Goal: Task Accomplishment & Management: Complete application form

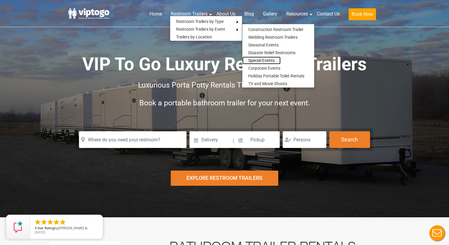
click at [260, 62] on link "Special Events" at bounding box center [261, 60] width 38 height 8
click at [184, 38] on link "Trailers by Location" at bounding box center [194, 37] width 48 height 8
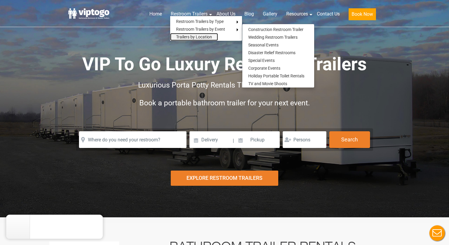
click at [184, 36] on link "Trailers by Location" at bounding box center [194, 37] width 48 height 8
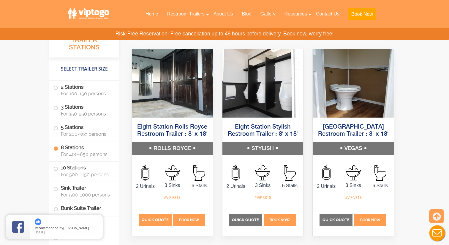
scroll to position [1287, 0]
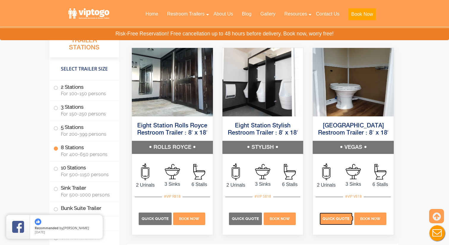
click at [329, 219] on span "Quick Quote" at bounding box center [336, 218] width 27 height 4
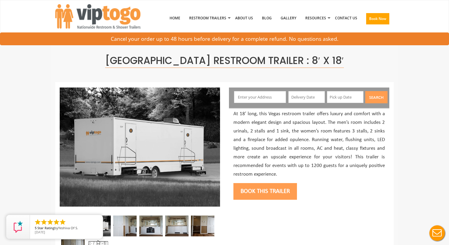
click at [255, 101] on input "text" at bounding box center [260, 97] width 52 height 12
click at [256, 96] on input "text" at bounding box center [260, 97] width 52 height 12
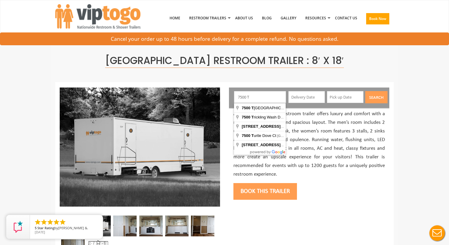
type input "7500 Tule Springs Road, Las Vegas, NV, USA"
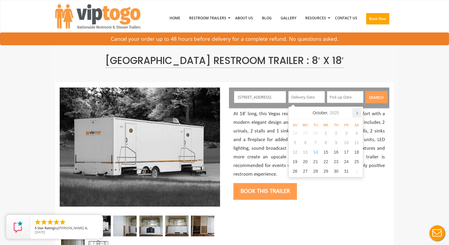
click at [356, 111] on icon at bounding box center [357, 113] width 10 height 10
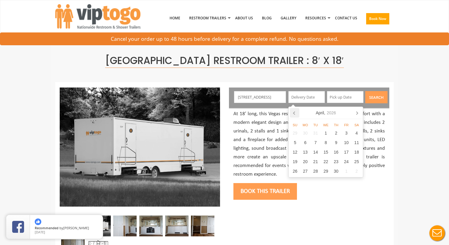
click at [294, 113] on icon at bounding box center [295, 113] width 10 height 10
click at [317, 169] on div "31" at bounding box center [316, 171] width 10 height 10
type input "03/31/2026"
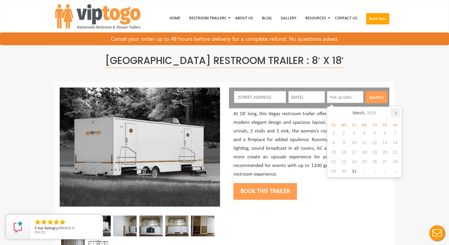
click at [396, 114] on icon at bounding box center [395, 112] width 1 height 3
click at [385, 133] on div "3" at bounding box center [385, 133] width 10 height 10
type input "04/03/2026"
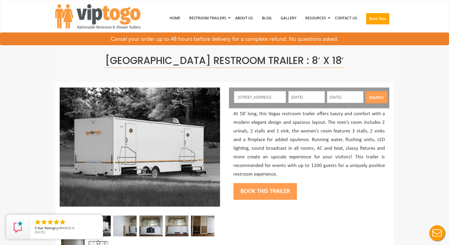
click at [378, 97] on button "Search" at bounding box center [376, 97] width 22 height 12
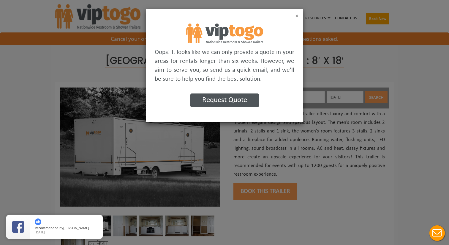
click at [298, 15] on button "×" at bounding box center [296, 16] width 3 height 6
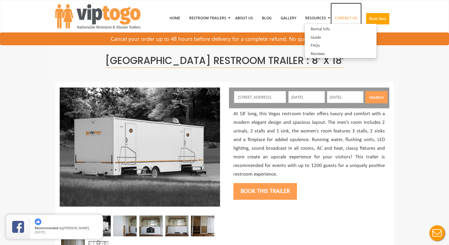
click at [340, 18] on link "Contact Us" at bounding box center [346, 18] width 31 height 31
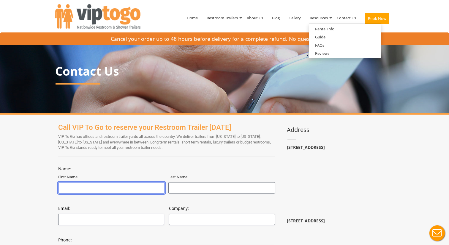
click at [88, 185] on input "First Name" at bounding box center [111, 187] width 107 height 11
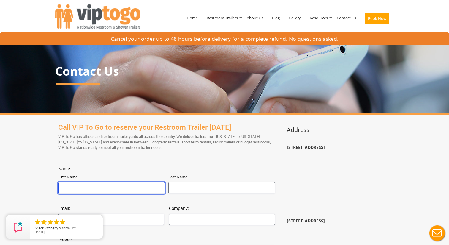
type input "Rebecca"
type input "Bunker"
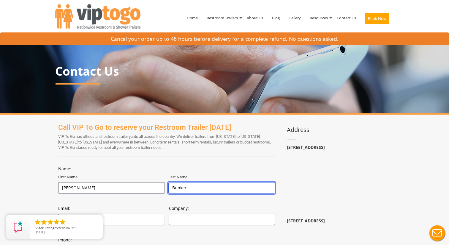
type input "beckarama@gmail.com"
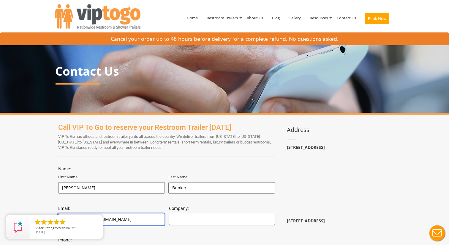
type input "7023720343"
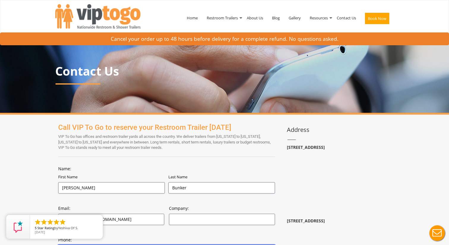
type input "7725 WHISPERING RIVER STREET"
type input "LAS VEGAS"
type input "NV"
type input "89131"
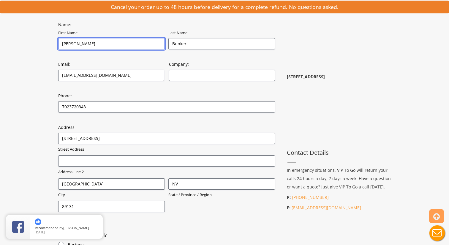
scroll to position [146, 0]
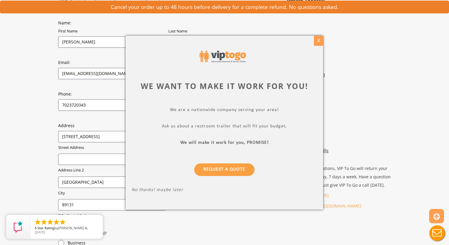
click at [317, 41] on div "X" at bounding box center [318, 41] width 9 height 10
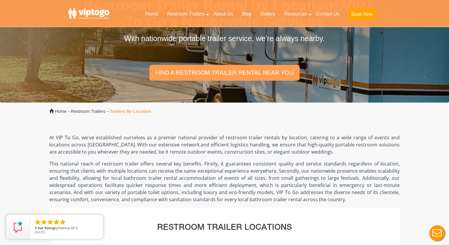
scroll to position [63, 0]
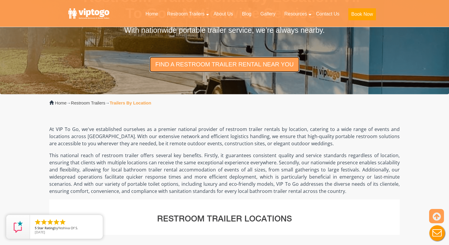
click at [219, 66] on link "find a restroom trailer rental near you" at bounding box center [224, 63] width 150 height 15
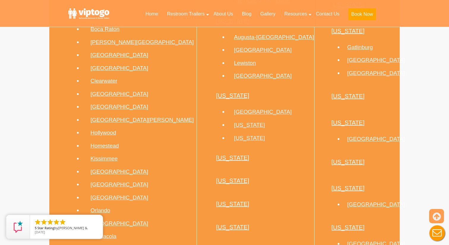
scroll to position [997, 0]
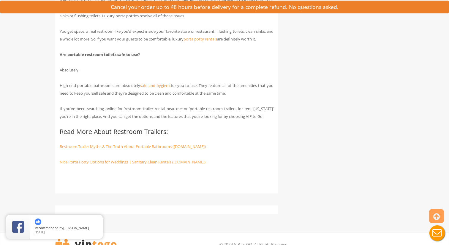
scroll to position [2937, 0]
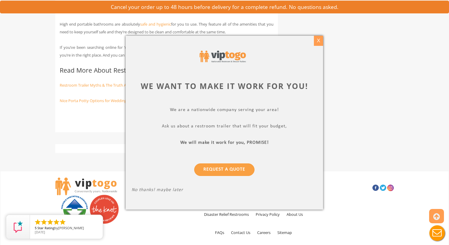
click at [319, 41] on div "X" at bounding box center [318, 41] width 9 height 10
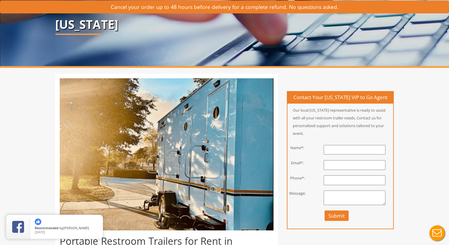
scroll to position [0, 0]
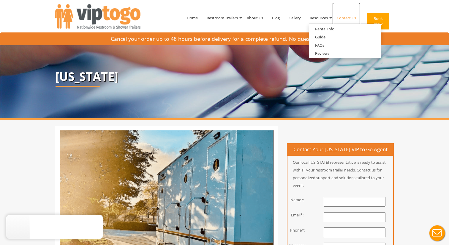
click at [349, 17] on link "Contact Us" at bounding box center [347, 17] width 28 height 31
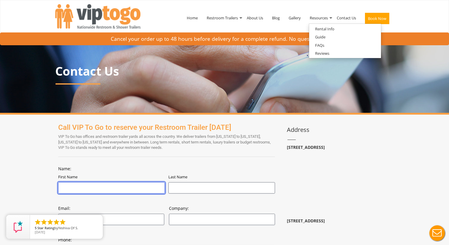
click at [113, 187] on input "First Name" at bounding box center [111, 187] width 107 height 11
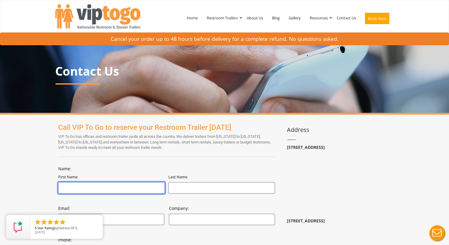
type input "Rebecca"
type input "Bunker"
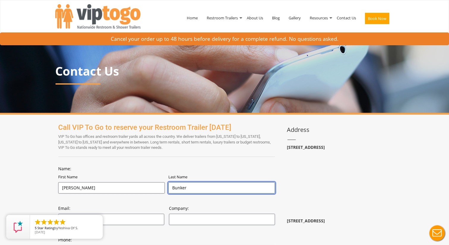
type input "beckarama@gmail.com"
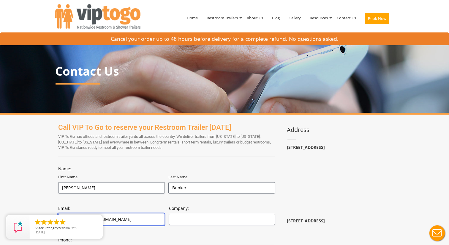
type input "7023720343"
type input "7725 WHISPERING RIVER STREET"
type input "LAS VEGAS"
type input "NV"
type input "89131"
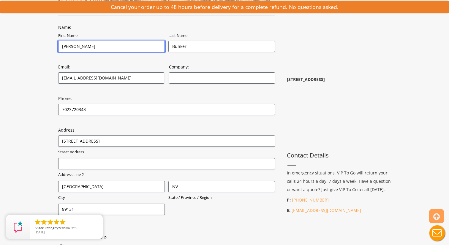
scroll to position [149, 0]
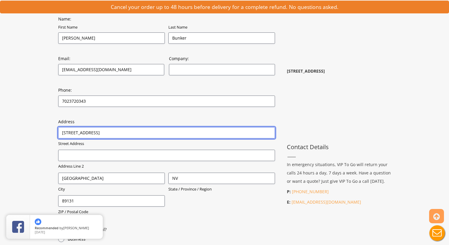
click at [130, 133] on input "7725 WHISPERING RIVER STREET" at bounding box center [166, 132] width 217 height 11
drag, startPoint x: 130, startPoint y: 133, endPoint x: 54, endPoint y: 134, distance: 76.4
click at [54, 134] on div "Call VIP To Go to reserve your Restroom Trailer today VIP To Go has offices and…" at bounding box center [167, 189] width 232 height 437
type input "7"
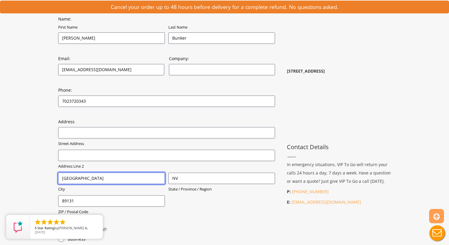
drag, startPoint x: 89, startPoint y: 180, endPoint x: 35, endPoint y: 173, distance: 53.6
click at [35, 174] on div "Toggle navigation VIPTOGO Home Restroom Trailers Restroom Trailers by Type All …" at bounding box center [224, 180] width 449 height 658
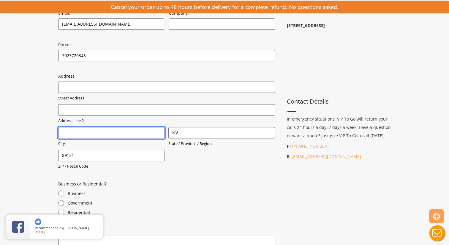
scroll to position [195, 0]
type input "Las Vegas"
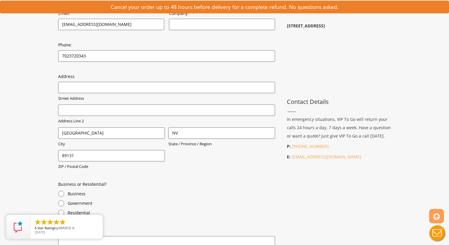
click at [135, 214] on label "Residential" at bounding box center [171, 212] width 207 height 6
click at [64, 214] on input "Residential" at bounding box center [61, 212] width 6 height 6
radio input "true"
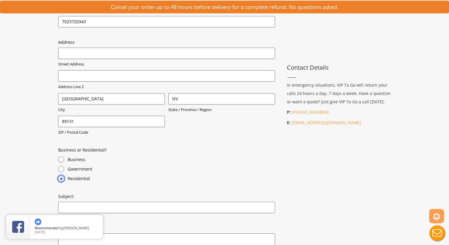
scroll to position [228, 0]
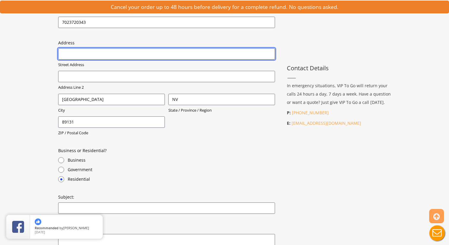
click at [66, 53] on input "Street Address" at bounding box center [166, 53] width 217 height 11
type input "7725 WHISPERING RIVER STREET"
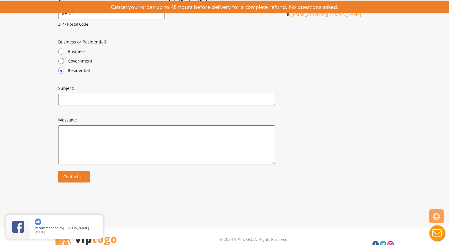
scroll to position [347, 0]
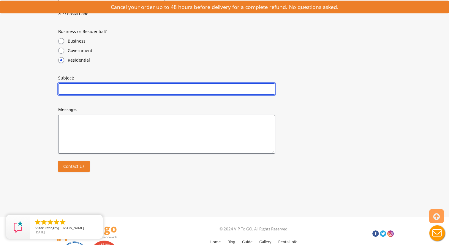
click at [77, 88] on input "Subject:" at bounding box center [166, 88] width 217 height 11
type input "Trailer Rental Quote"
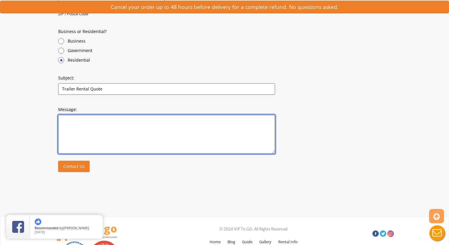
click at [82, 118] on textarea "Message:" at bounding box center [166, 134] width 217 height 39
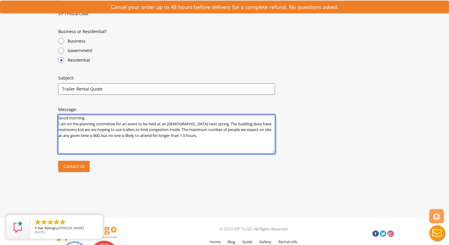
click at [162, 130] on textarea "Good morning, I am on the planning committee for an event to be held at an LDS …" at bounding box center [166, 134] width 217 height 39
click at [254, 136] on textarea "Good morning, I am on the planning committee for an event to be held at an LDS …" at bounding box center [166, 134] width 217 height 39
click at [191, 124] on textarea "Good morning, I am on the planning committee for an event to be held at an LDS …" at bounding box center [166, 134] width 217 height 39
drag, startPoint x: 233, startPoint y: 125, endPoint x: 214, endPoint y: 124, distance: 19.6
click at [214, 124] on textarea "Good morning, I am on the planning committee for an event to be held at an LDS …" at bounding box center [166, 134] width 217 height 39
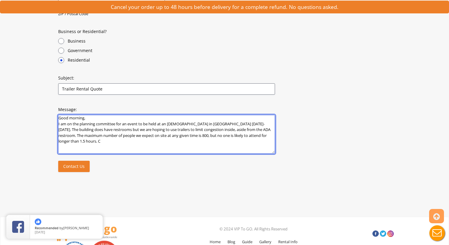
click at [94, 141] on textarea "Good morning, I am on the planning committee for an event to be held at an LDS …" at bounding box center [166, 134] width 217 height 39
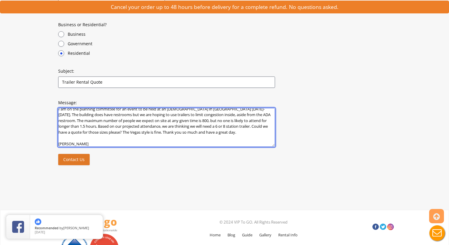
scroll to position [357, 0]
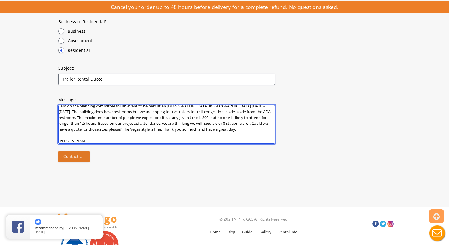
type textarea "Good morning, I am on the planning committee for an event to be held at an LDS …"
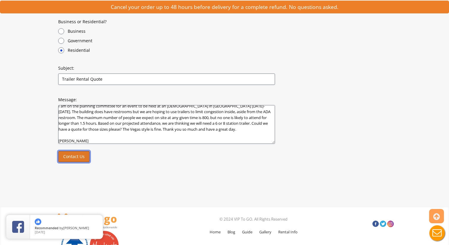
click at [73, 158] on input "Contact Us" at bounding box center [73, 156] width 31 height 11
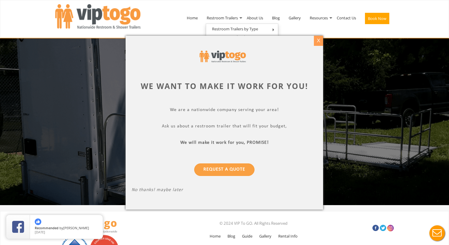
click at [320, 40] on div "X" at bounding box center [318, 41] width 9 height 10
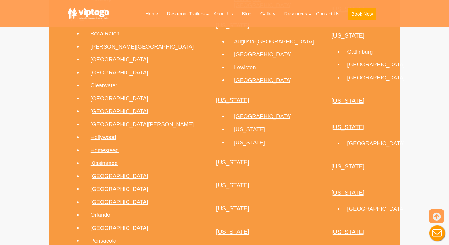
scroll to position [997, 0]
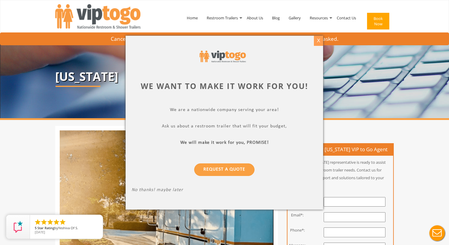
click at [321, 40] on div "X" at bounding box center [318, 41] width 9 height 10
